Goal: Task Accomplishment & Management: Manage account settings

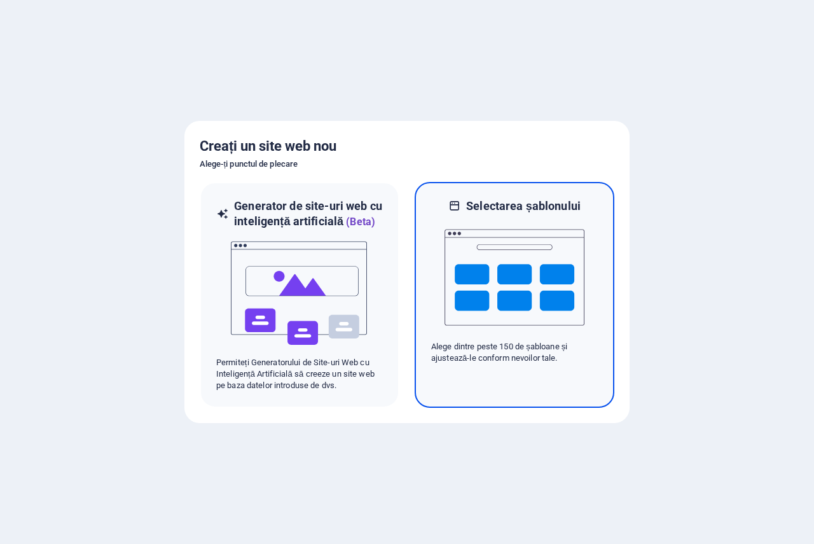
click at [514, 262] on img at bounding box center [514, 277] width 140 height 127
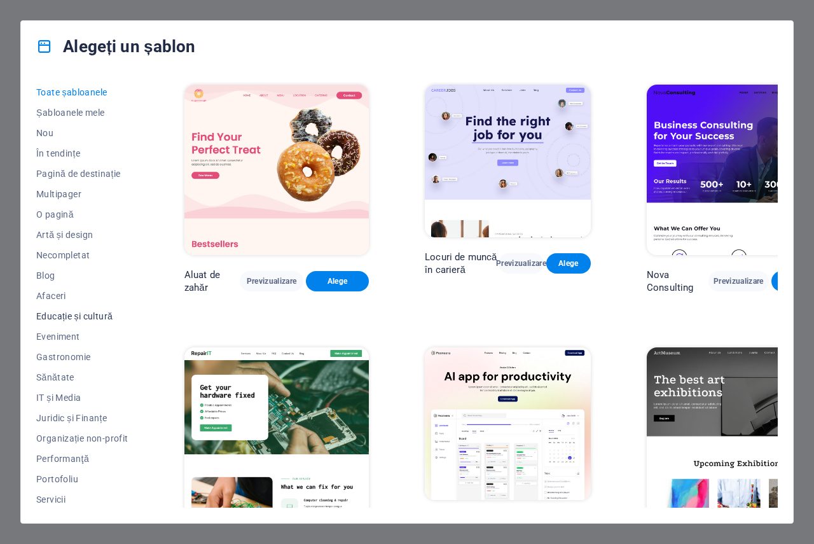
click at [90, 320] on font "Educație și cultură" at bounding box center [74, 316] width 76 height 10
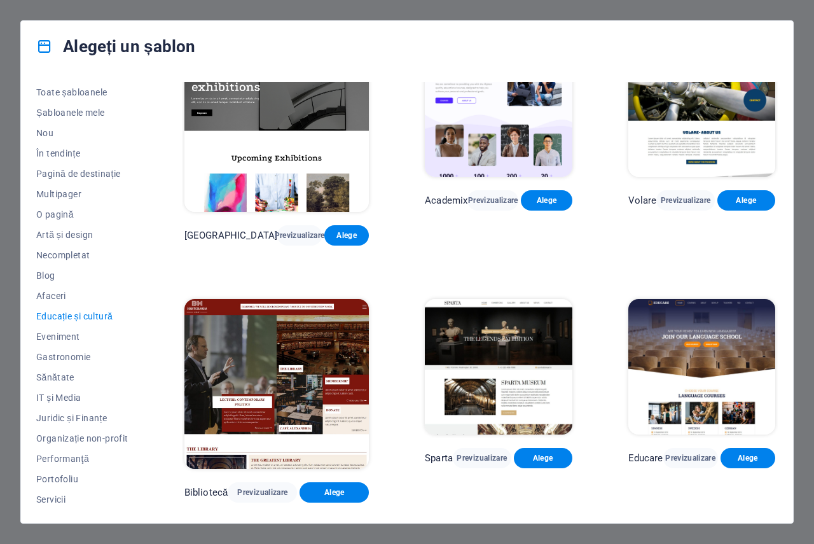
scroll to position [64, 0]
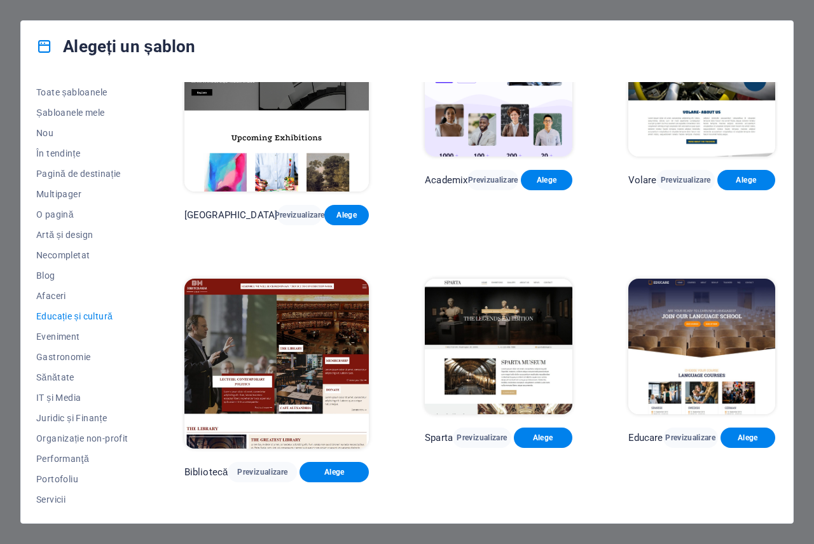
click at [502, 308] on img at bounding box center [498, 345] width 147 height 135
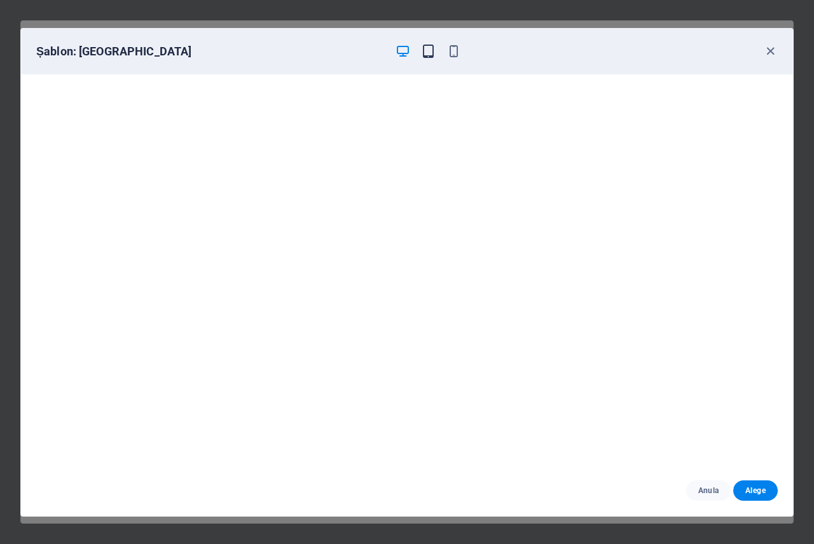
click at [427, 52] on icon "button" at bounding box center [428, 51] width 15 height 15
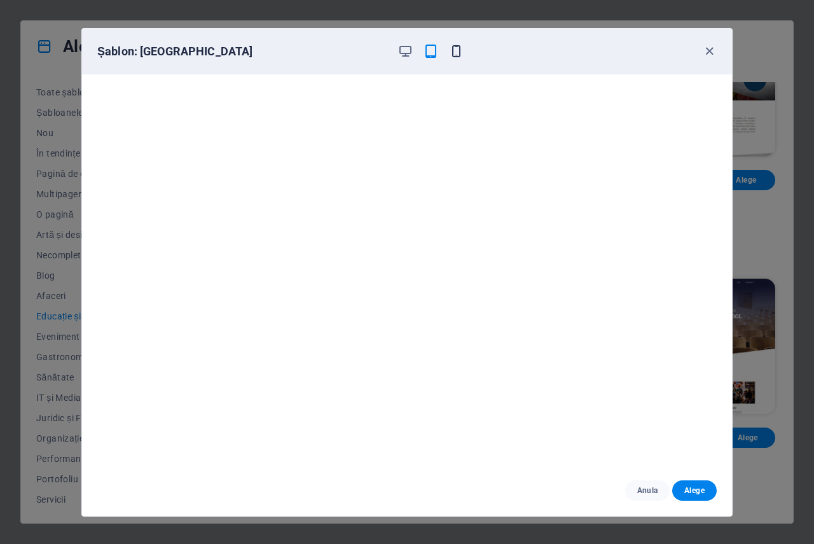
click at [462, 51] on icon "button" at bounding box center [456, 51] width 15 height 15
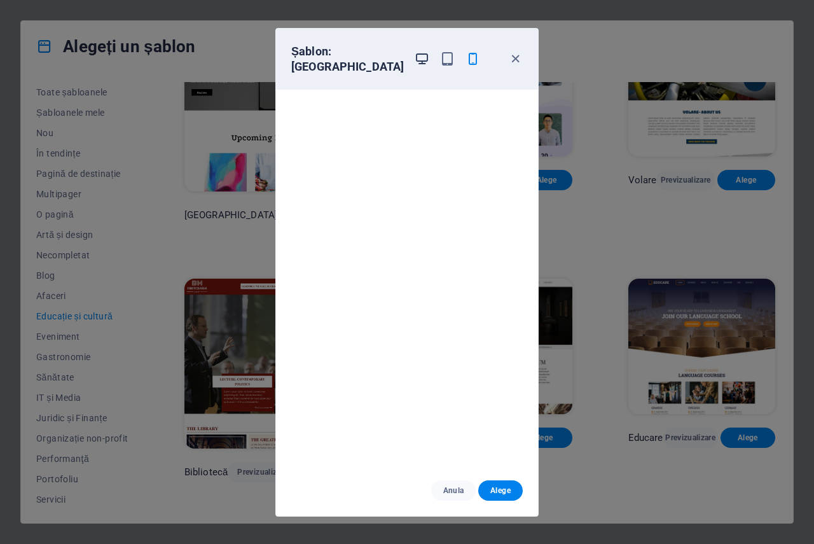
click at [420, 54] on span "button" at bounding box center [421, 59] width 15 height 15
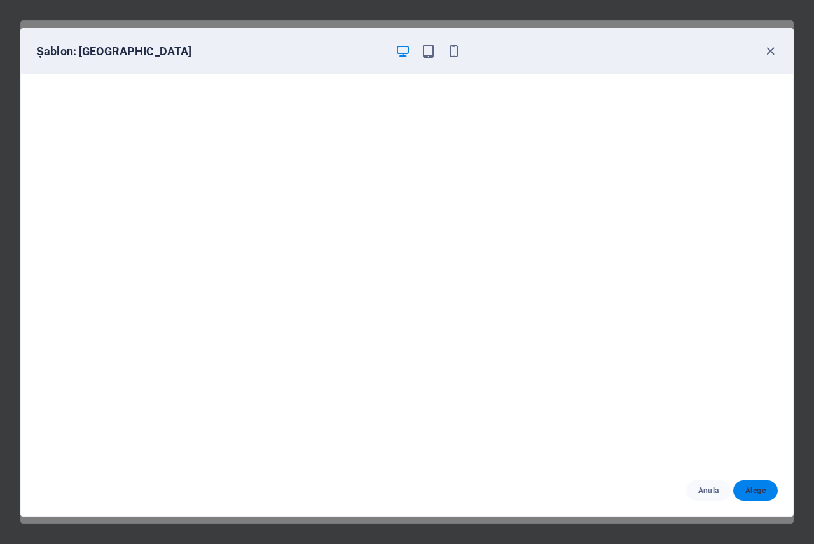
click at [756, 488] on font "Alege" at bounding box center [755, 490] width 20 height 9
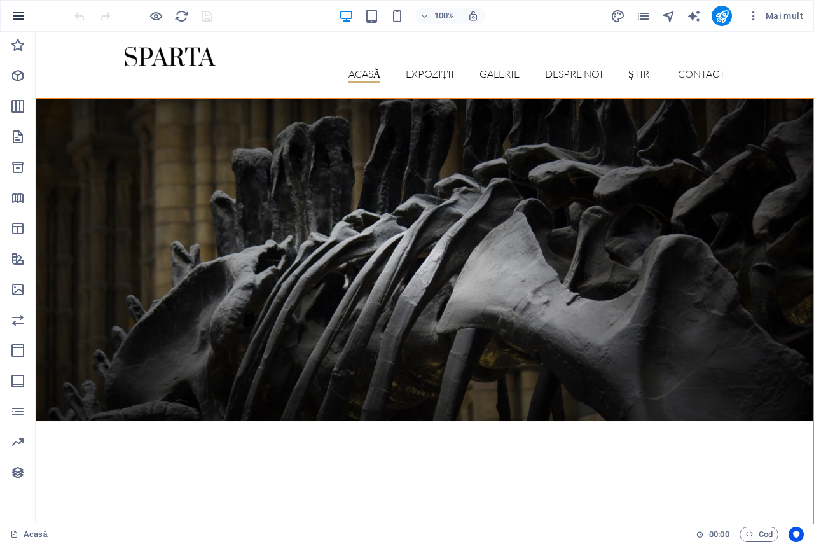
click at [13, 18] on icon "button" at bounding box center [18, 15] width 15 height 15
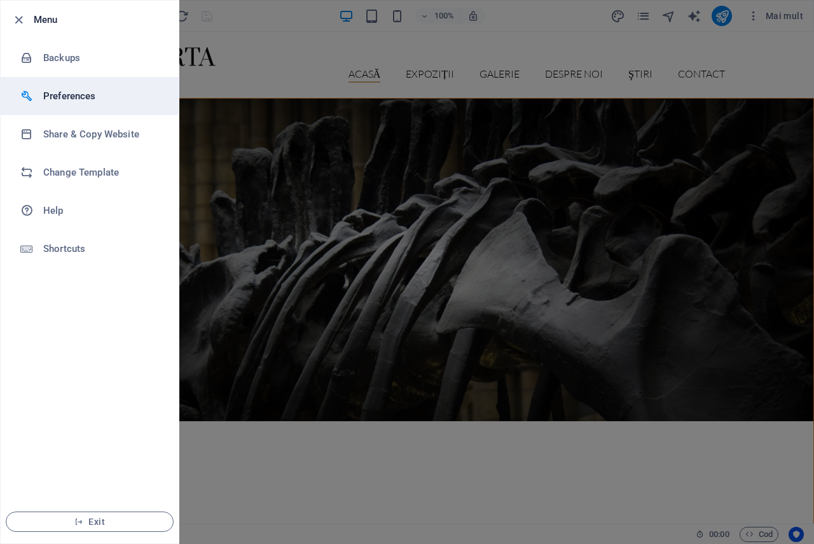
click at [75, 90] on h6 "Preferences" at bounding box center [102, 95] width 118 height 15
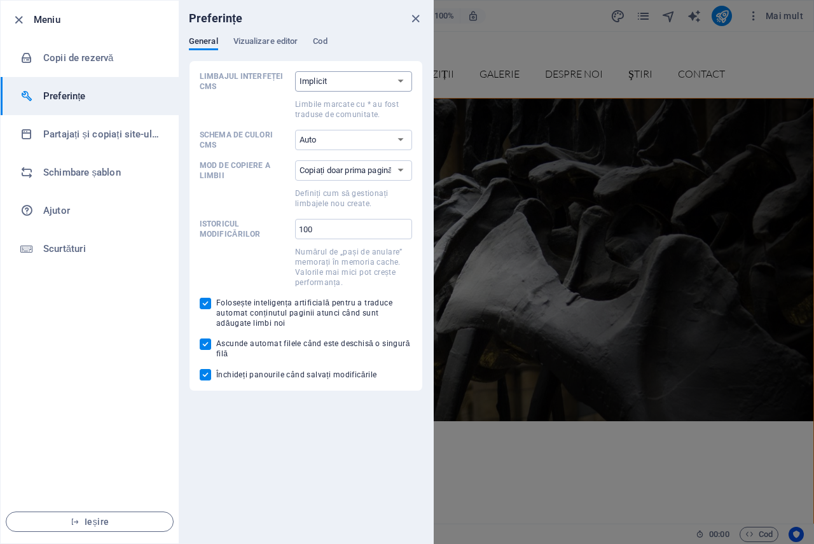
click at [357, 78] on select "Implicit Germană Engleză Spaniolă Suomi* Franceză maghiar Italiană Olanda Polon…" at bounding box center [353, 81] width 117 height 20
click at [336, 142] on select "Auto Întuneric Aprinde" at bounding box center [353, 140] width 117 height 20
select select "light"
click at [295, 130] on select "Auto Întuneric Aprinde" at bounding box center [353, 140] width 117 height 20
click at [352, 174] on select "Copiați doar prima pagină Copiați toate paginile" at bounding box center [353, 170] width 117 height 20
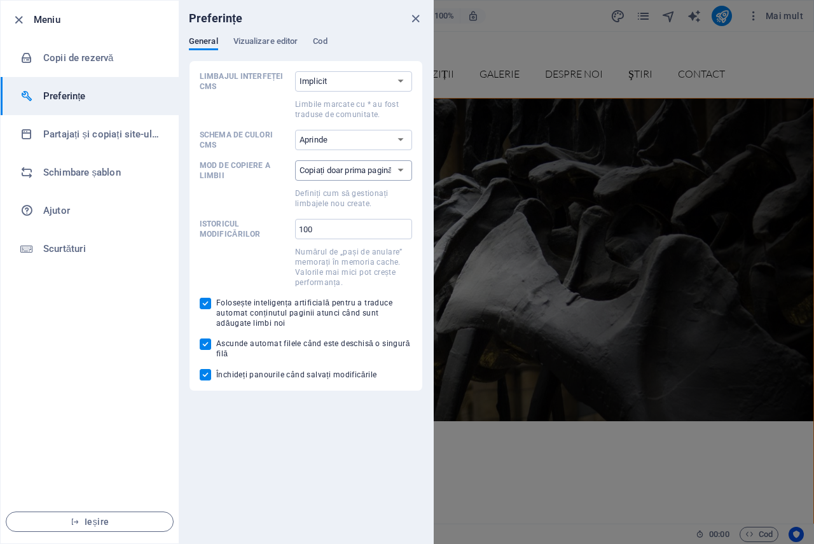
select select "all"
click at [295, 160] on select "Copiați doar prima pagină Copiați toate paginile" at bounding box center [353, 170] width 117 height 20
click at [72, 134] on font "Partajați și copiați site-ul web" at bounding box center [107, 133] width 128 height 11
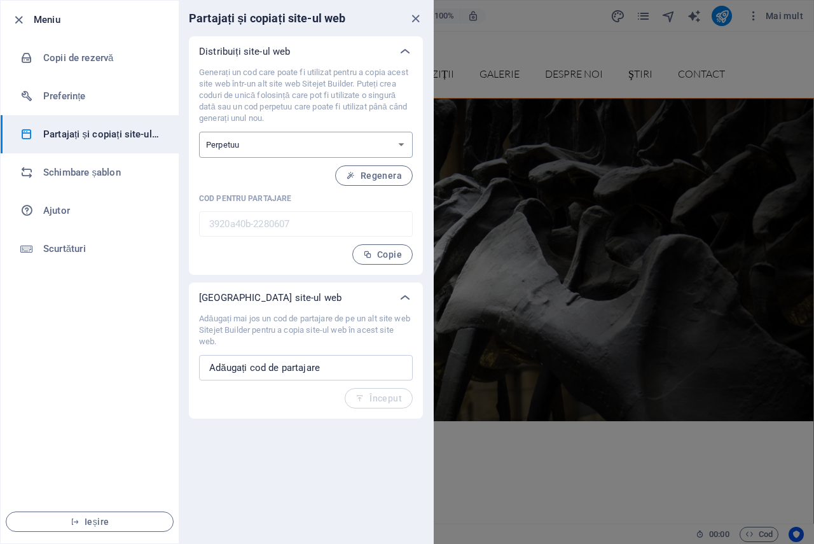
click at [257, 154] on select "O dată Perpetuu" at bounding box center [306, 145] width 214 height 26
select select "onetime"
click at [199, 132] on select "O dată Perpetuu" at bounding box center [306, 145] width 214 height 26
click at [247, 151] on select "O dată Perpetuu" at bounding box center [306, 145] width 214 height 26
select select "perpetual"
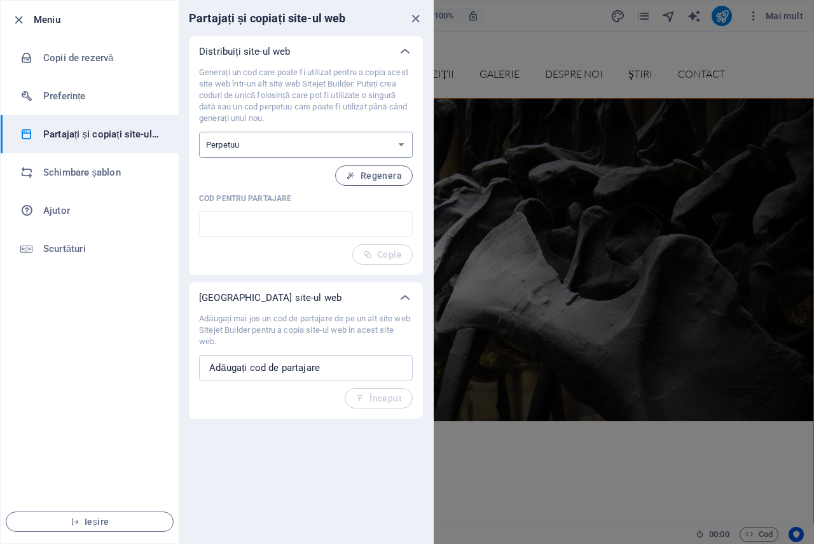
click at [199, 132] on select "O dată Perpetuu" at bounding box center [306, 145] width 214 height 26
type input "3920a40b-2280607"
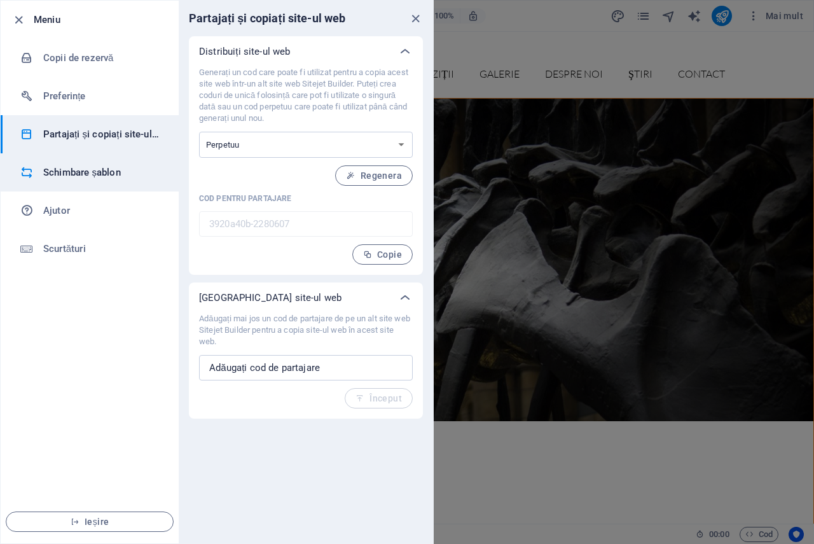
click at [72, 166] on h6 "Schimbare șablon" at bounding box center [102, 172] width 118 height 15
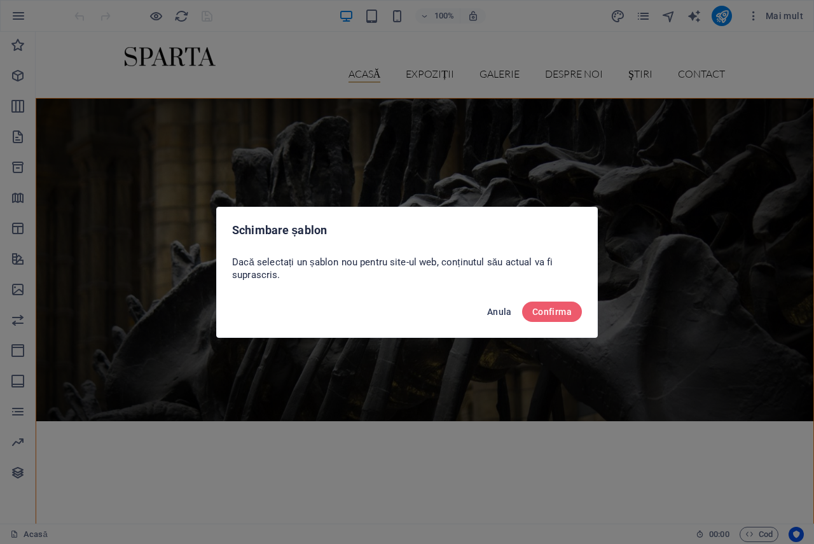
drag, startPoint x: 493, startPoint y: 315, endPoint x: 276, endPoint y: 244, distance: 228.8
click at [493, 315] on font "Anula" at bounding box center [499, 311] width 25 height 10
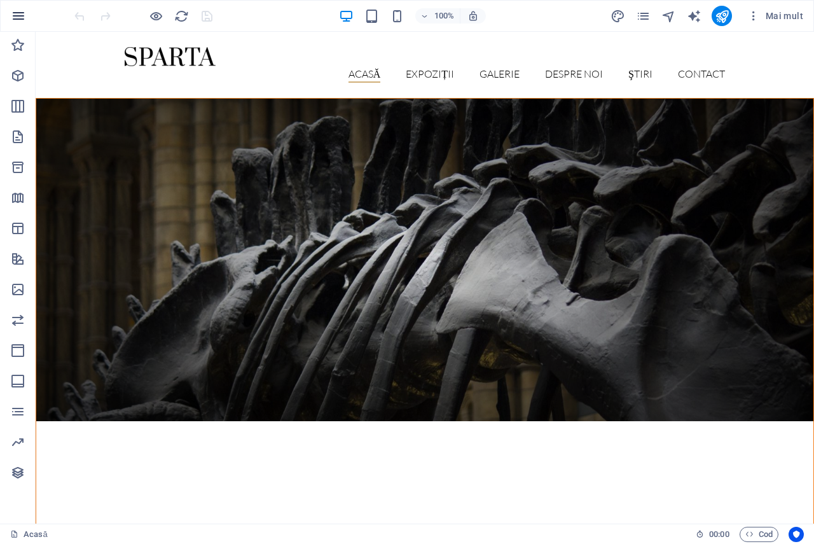
click at [18, 14] on icon "button" at bounding box center [18, 15] width 15 height 15
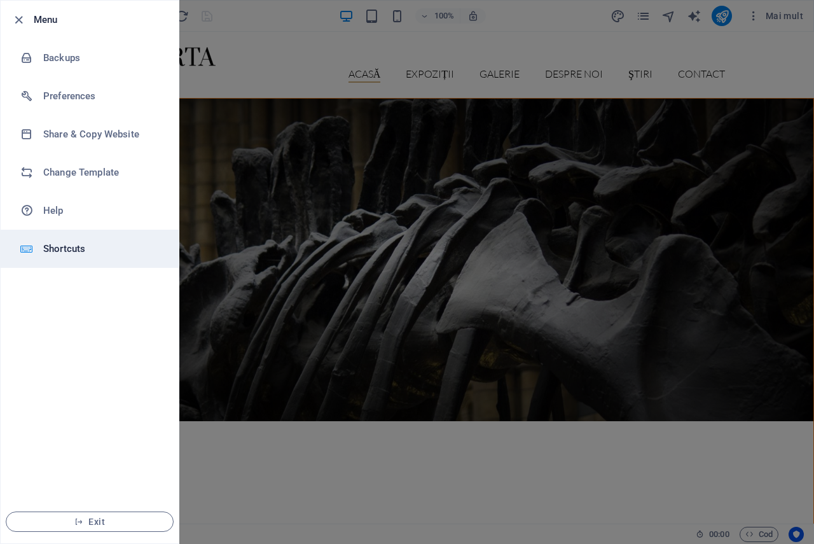
click at [59, 251] on h6 "Shortcuts" at bounding box center [102, 248] width 118 height 15
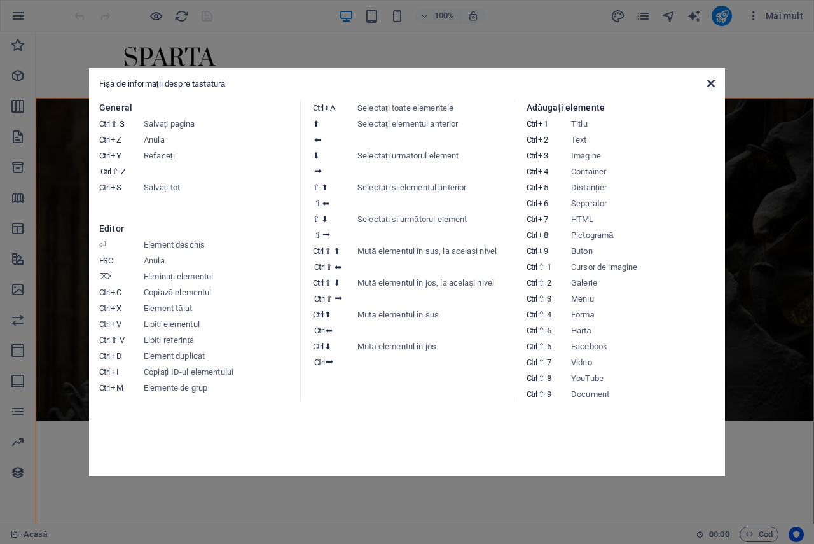
click at [713, 78] on icon at bounding box center [711, 83] width 8 height 10
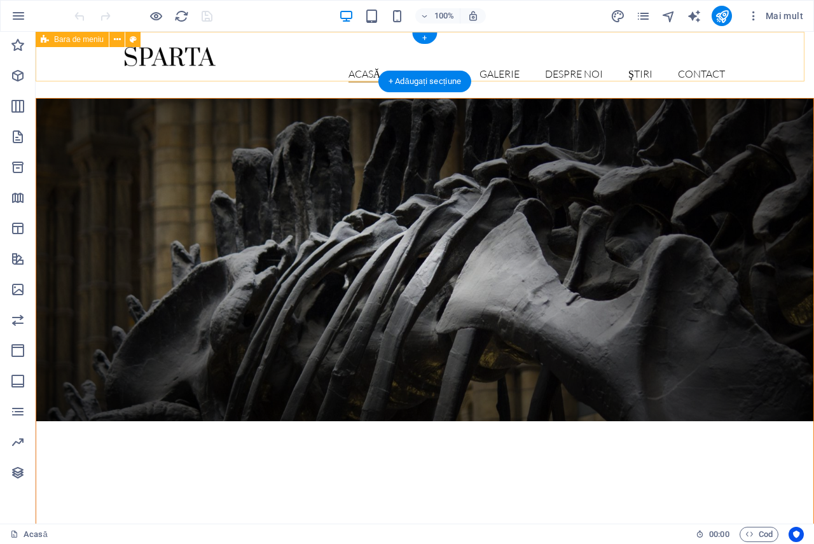
click at [150, 71] on div "Acasă Expoziții Vizualizare detaliată Galerie Despre noi Ştiri Contact Meniu" at bounding box center [425, 65] width 778 height 66
click at [155, 48] on div at bounding box center [425, 56] width 600 height 19
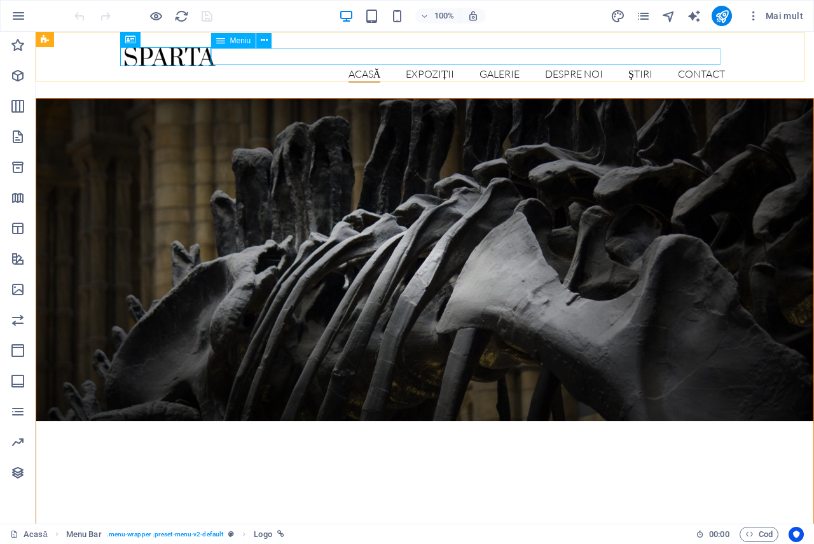
click at [242, 38] on font "Meniu" at bounding box center [240, 40] width 21 height 9
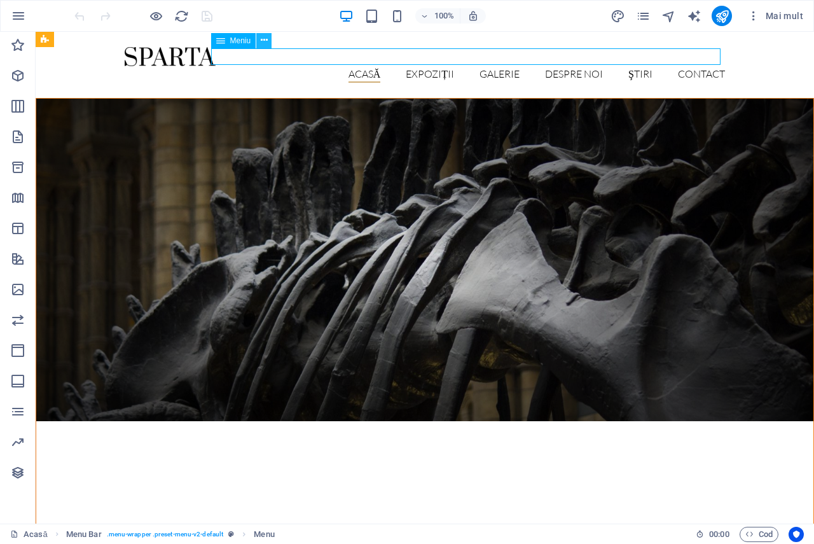
click at [268, 37] on button at bounding box center [263, 40] width 15 height 15
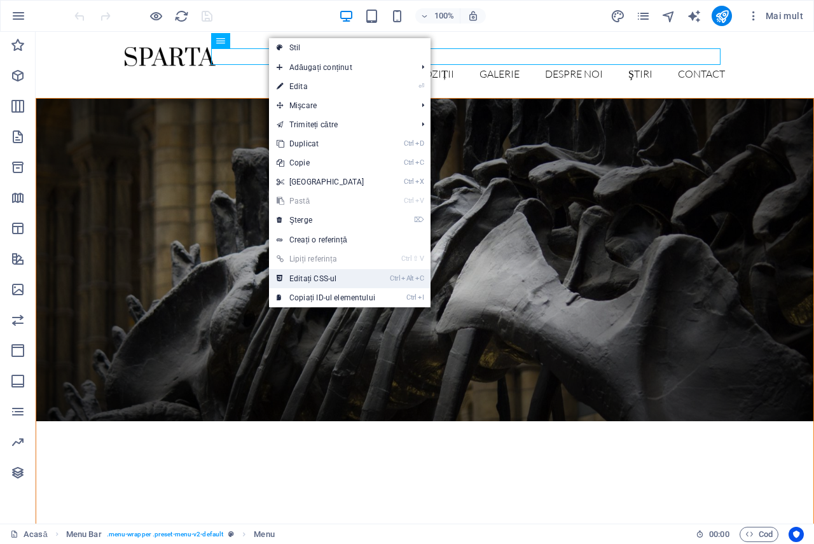
click at [306, 280] on font "Editați CSS-ul" at bounding box center [312, 278] width 47 height 9
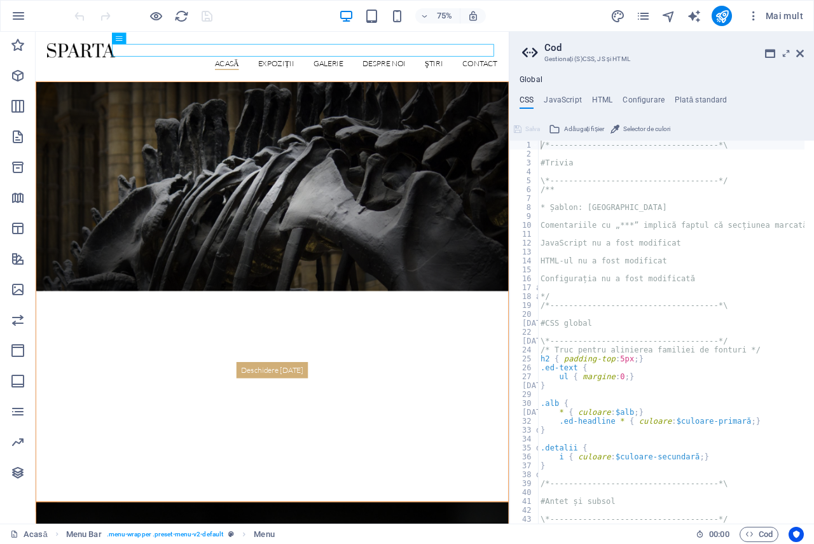
click at [804, 53] on aside "Cod Gestionați (S)CSS, JS și HTML Global CSS JavaScript HTML Configurare Plată …" at bounding box center [661, 277] width 305 height 491
click at [799, 52] on icon at bounding box center [800, 53] width 8 height 10
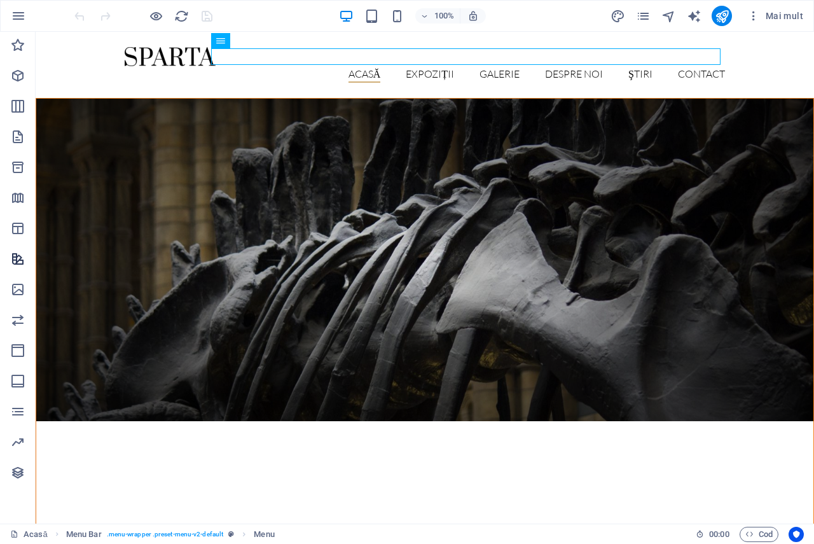
click at [22, 264] on icon "Caracteristici" at bounding box center [17, 258] width 15 height 15
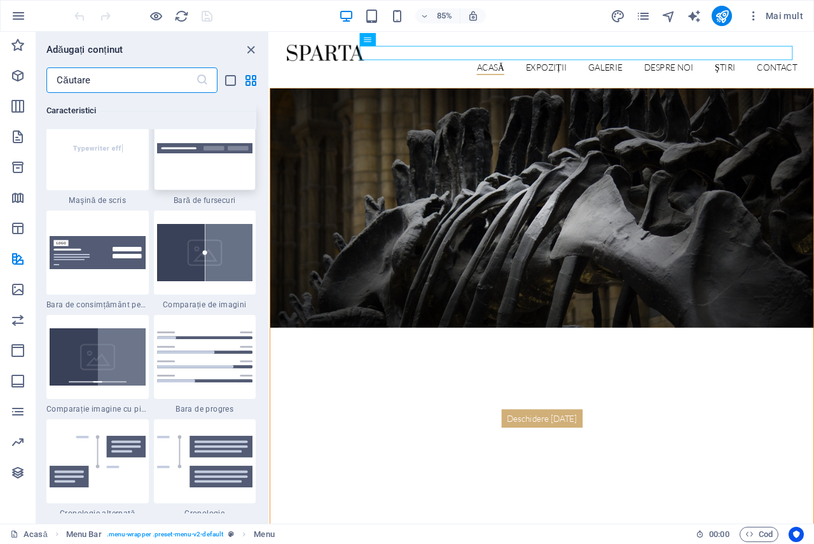
scroll to position [5251, 0]
